Goal: Find specific page/section: Find specific page/section

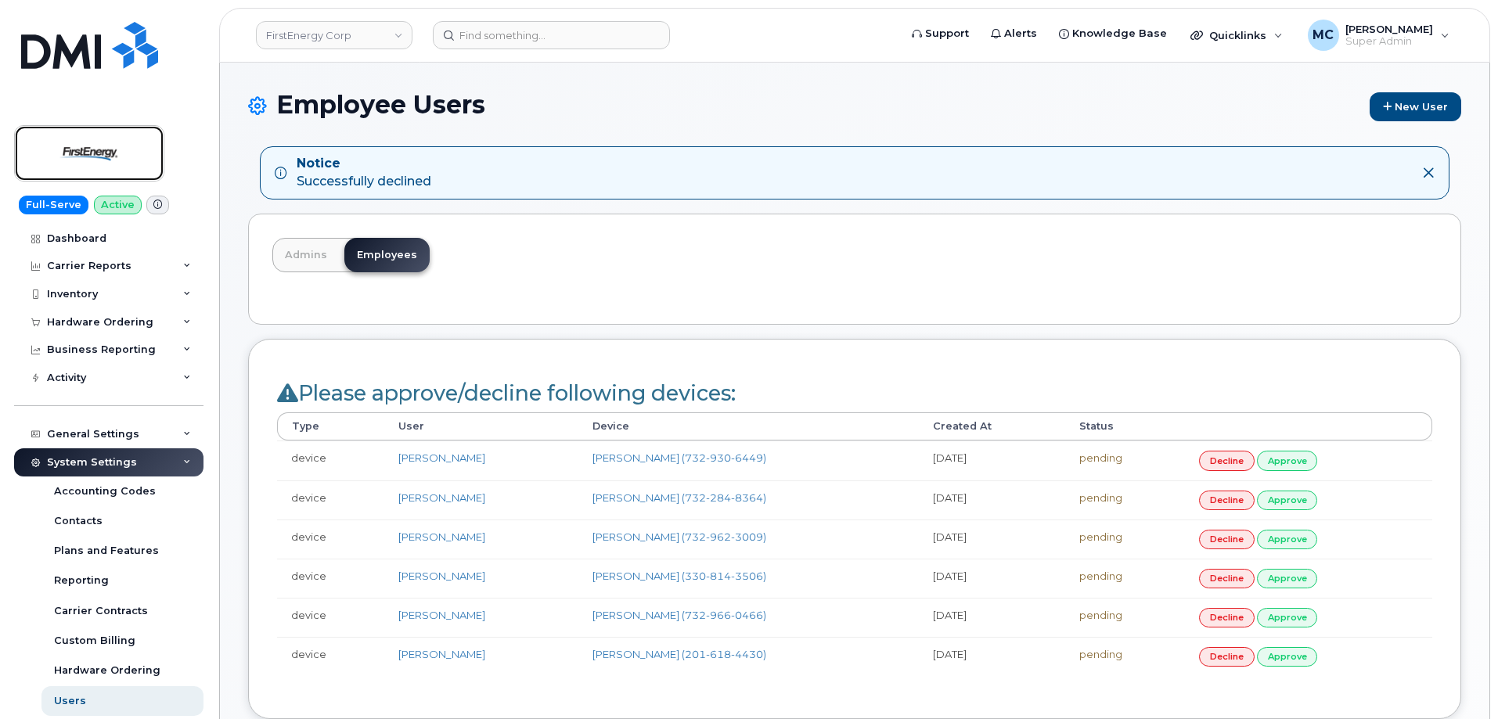
click at [103, 155] on img at bounding box center [89, 153] width 120 height 45
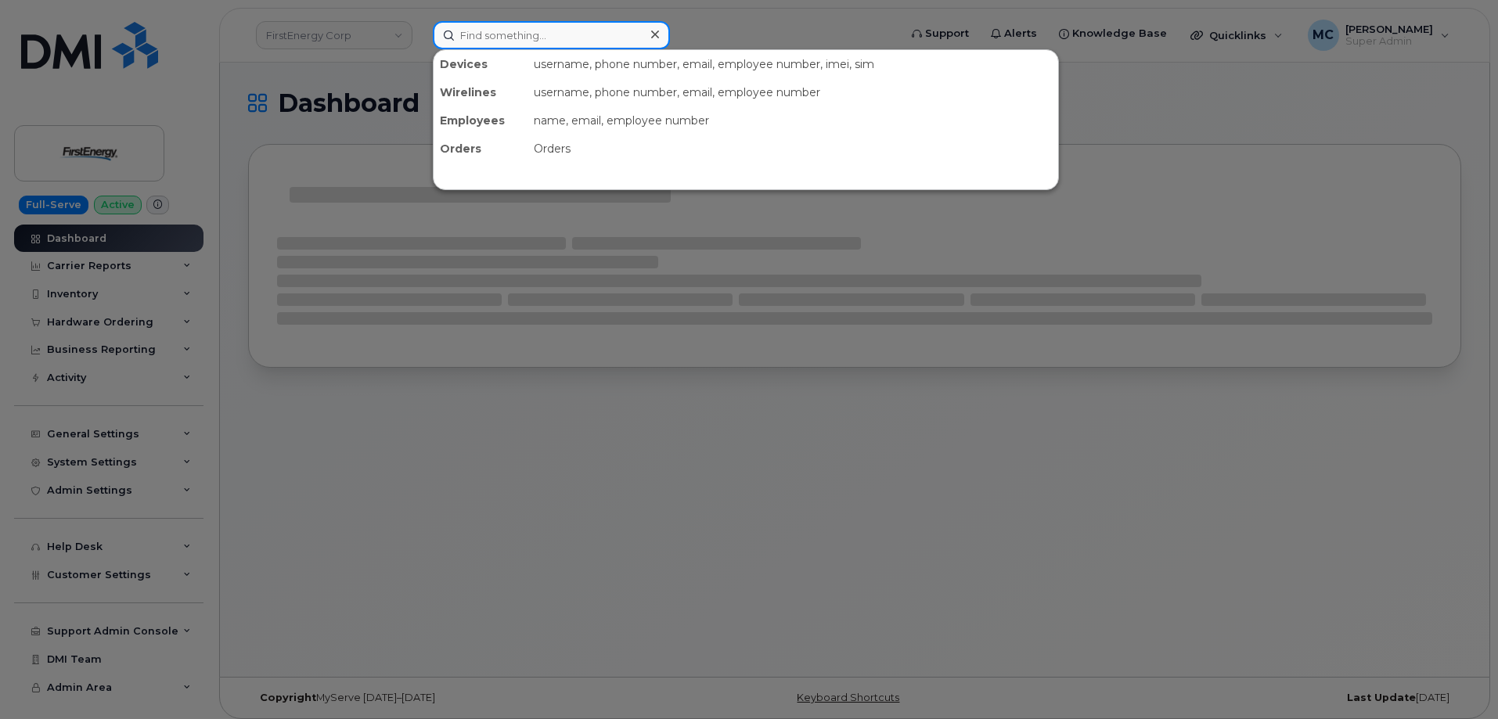
click at [566, 31] on input at bounding box center [551, 35] width 237 height 28
paste input "3306047431"
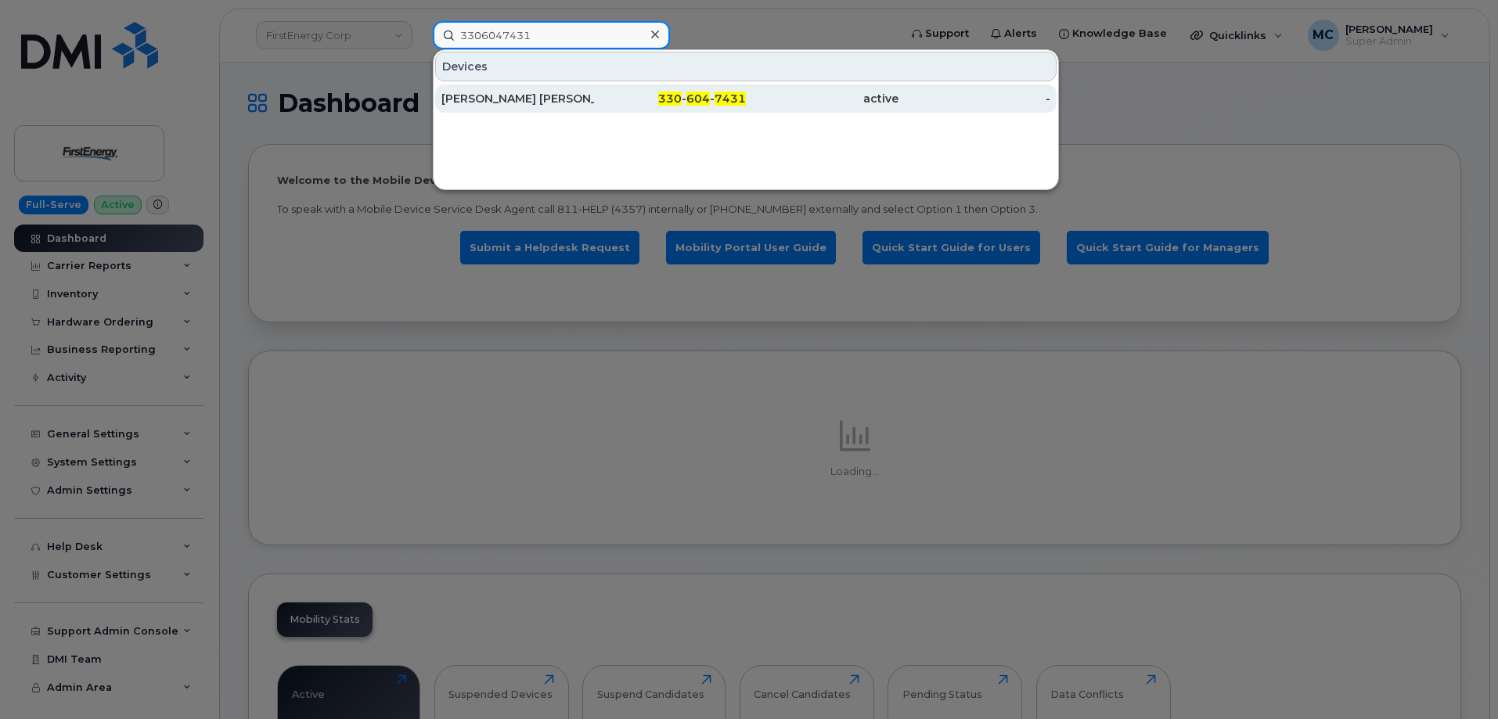
type input "3306047431"
click at [610, 103] on div "330 - 604 - 7431" at bounding box center [670, 99] width 153 height 16
